Goal: Task Accomplishment & Management: Manage account settings

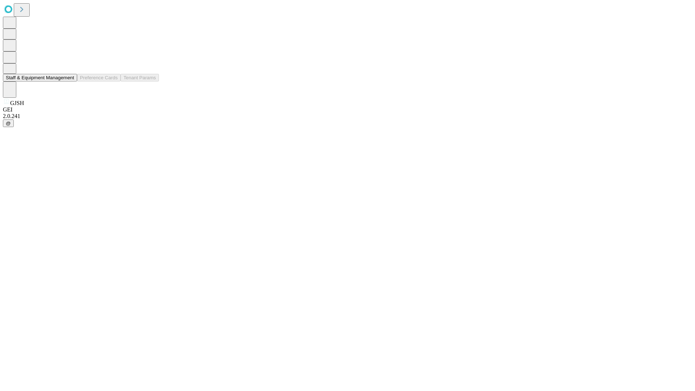
click at [69, 81] on button "Staff & Equipment Management" at bounding box center [40, 78] width 74 height 8
